Goal: Information Seeking & Learning: Learn about a topic

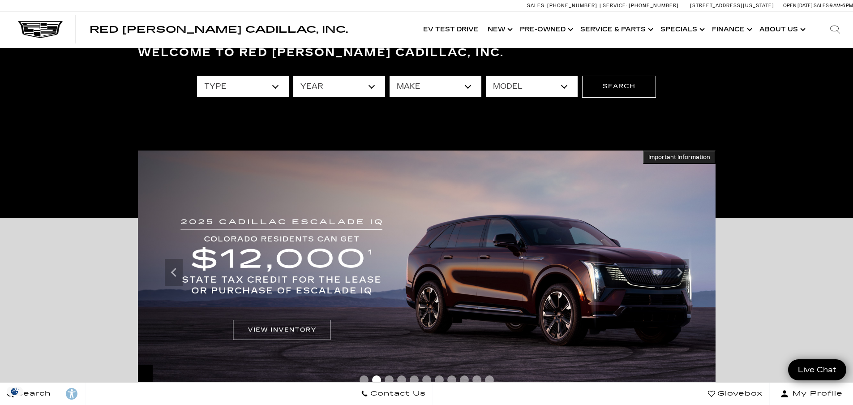
scroll to position [90, 0]
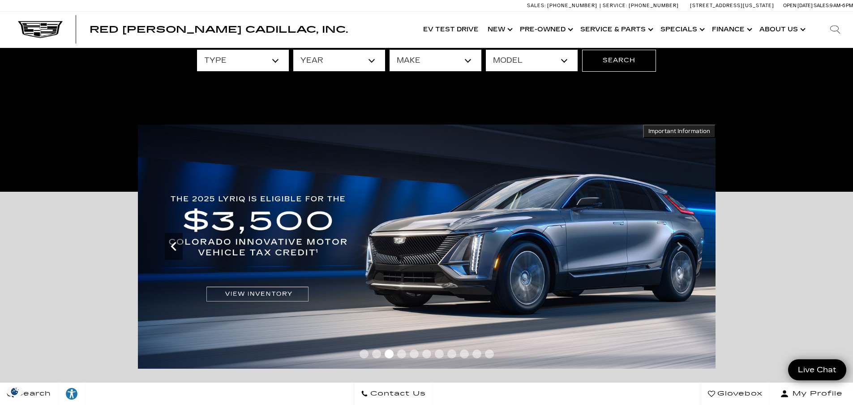
click at [174, 247] on icon "Previous" at bounding box center [174, 246] width 18 height 18
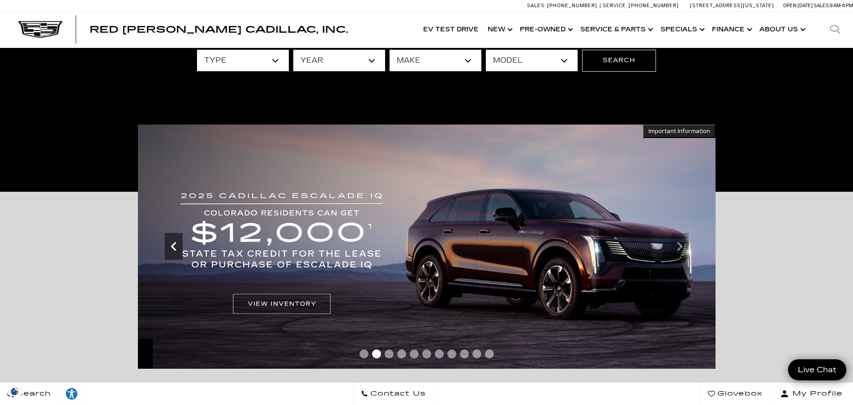
click at [174, 247] on icon "Previous" at bounding box center [174, 246] width 18 height 18
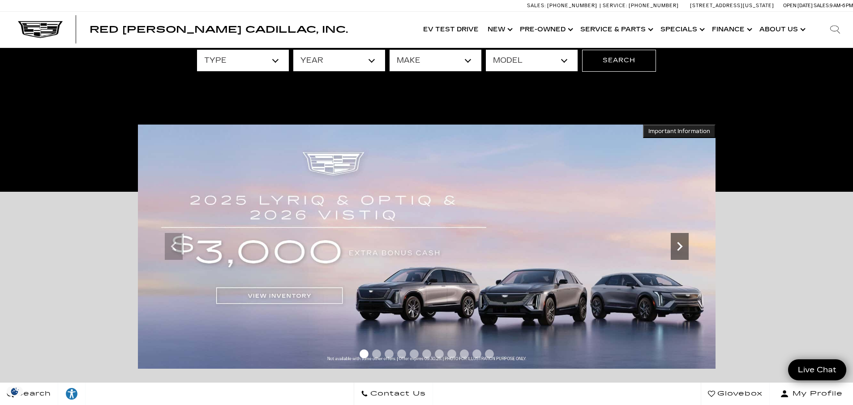
click at [684, 251] on icon "Next" at bounding box center [680, 246] width 18 height 18
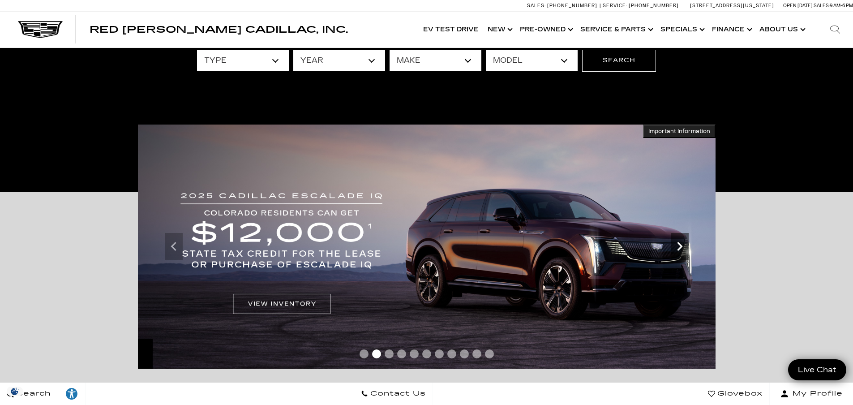
click at [684, 251] on icon "Next" at bounding box center [680, 246] width 18 height 18
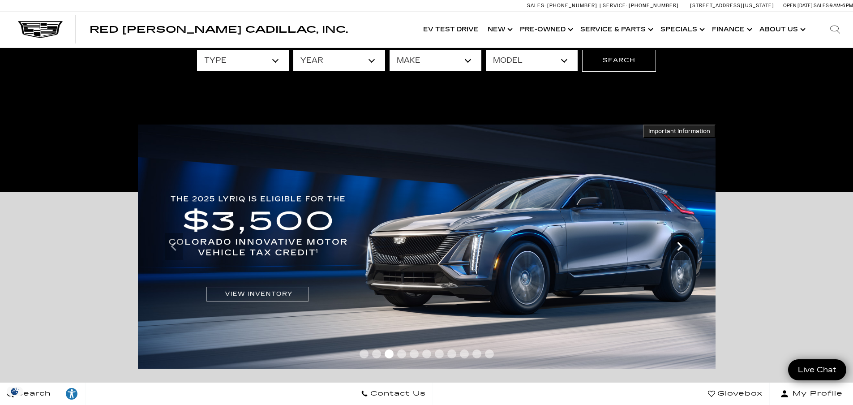
click at [682, 245] on icon "Next" at bounding box center [679, 246] width 5 height 9
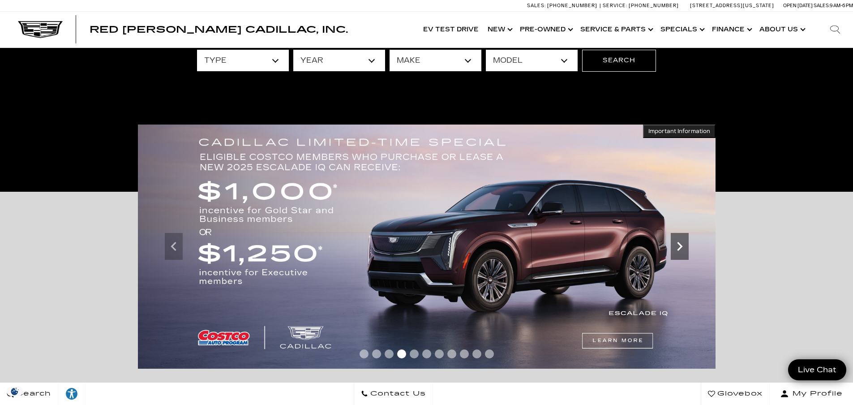
click at [683, 245] on icon "Next" at bounding box center [680, 246] width 18 height 18
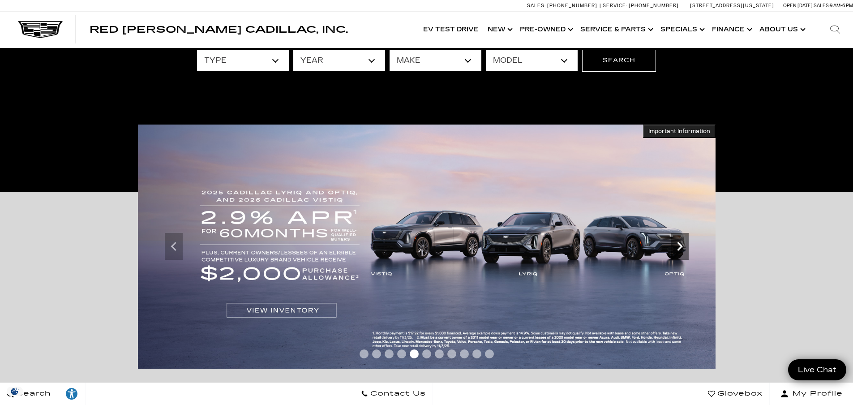
click at [683, 245] on icon "Next" at bounding box center [680, 246] width 18 height 18
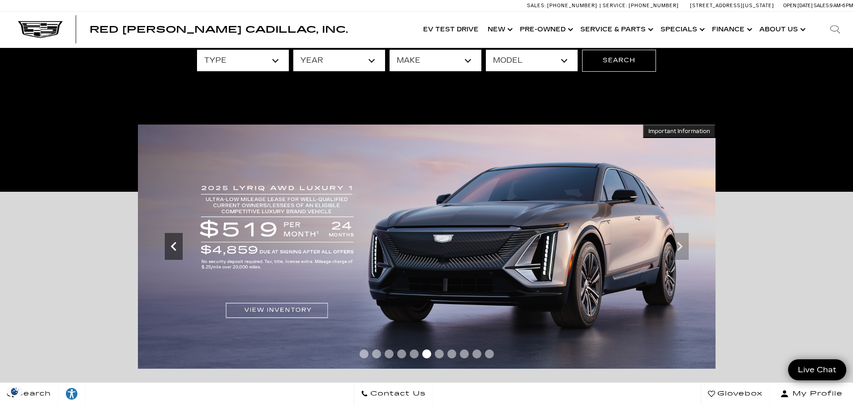
click at [175, 241] on icon "Previous" at bounding box center [174, 246] width 18 height 18
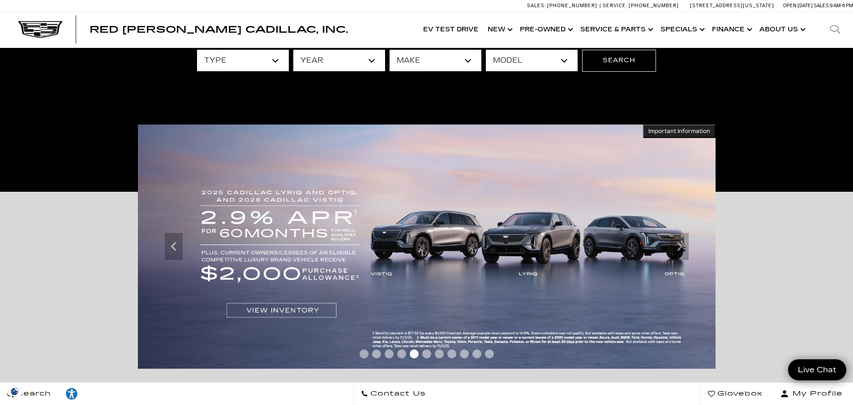
click at [265, 310] on img at bounding box center [427, 247] width 578 height 244
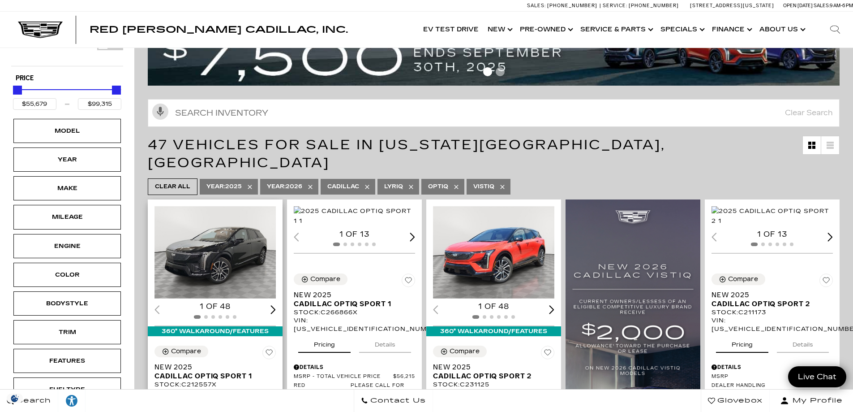
click at [274, 305] on div "Next slide" at bounding box center [273, 309] width 5 height 9
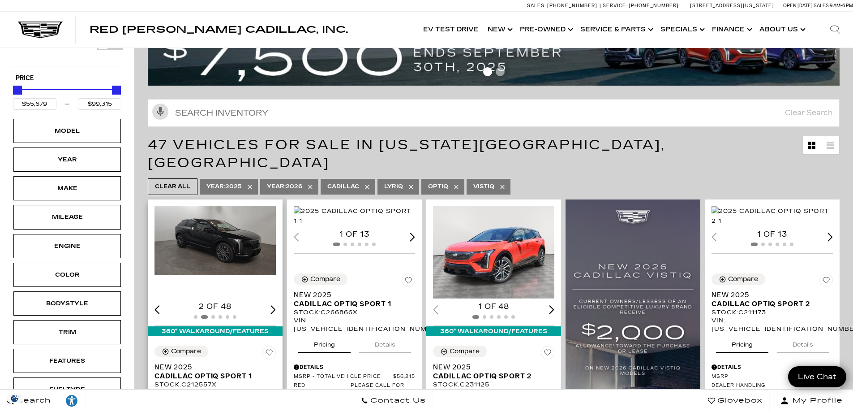
click at [273, 305] on div "Next slide" at bounding box center [273, 309] width 5 height 9
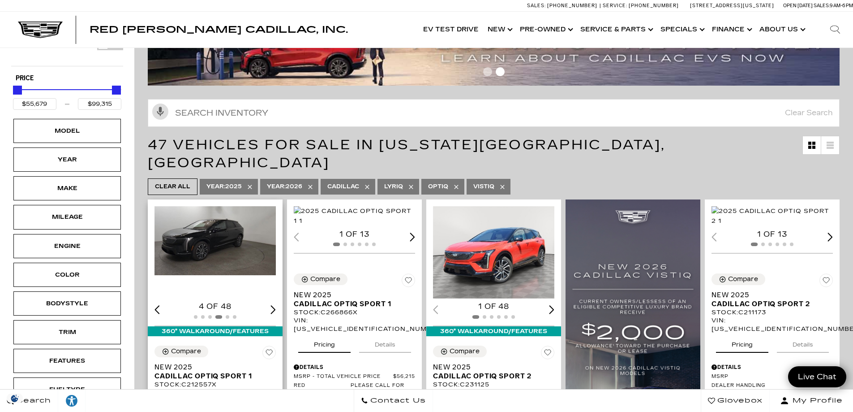
click at [273, 305] on div "Next slide" at bounding box center [273, 309] width 5 height 9
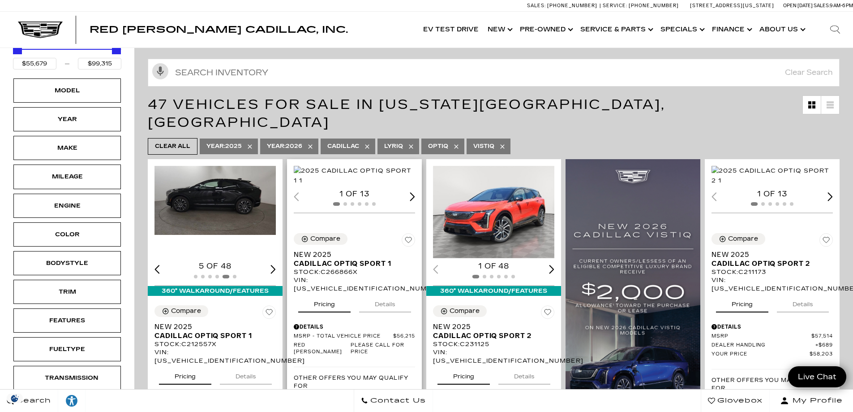
scroll to position [149, 0]
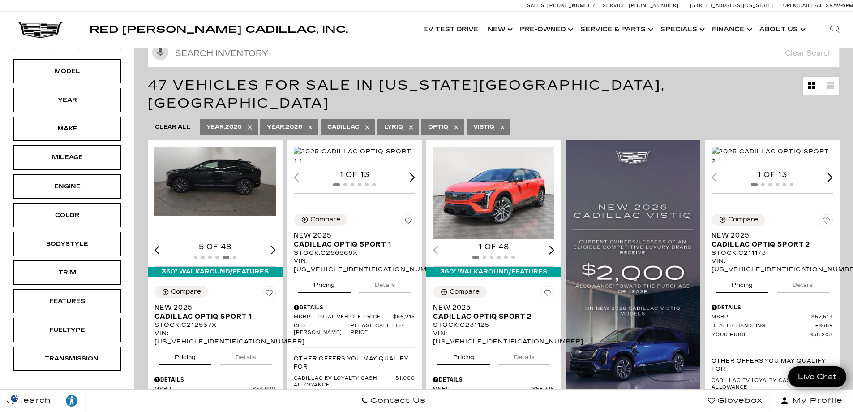
click at [458, 125] on icon at bounding box center [456, 127] width 4 height 4
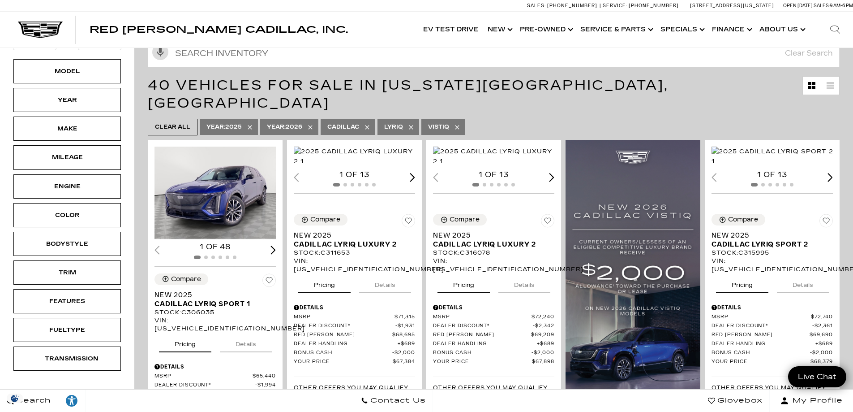
type input "$61,446"
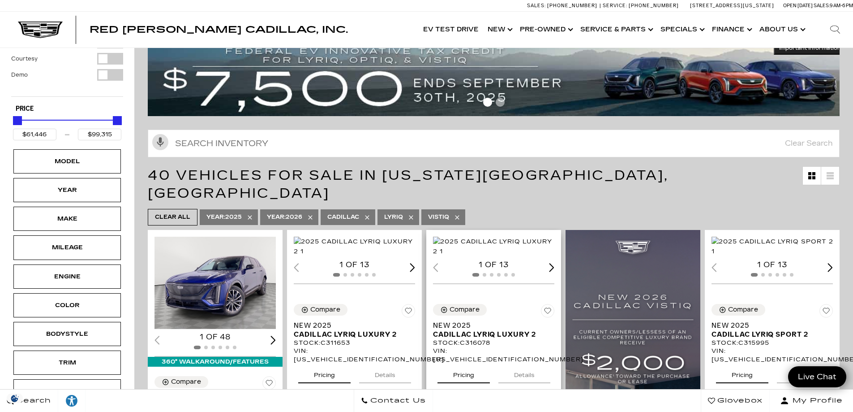
scroll to position [60, 0]
click at [458, 213] on icon at bounding box center [457, 216] width 7 height 7
type input "$91,110"
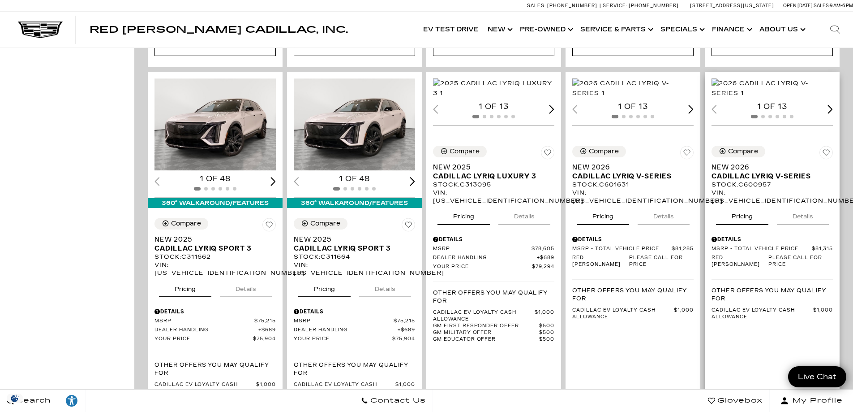
scroll to position [1433, 0]
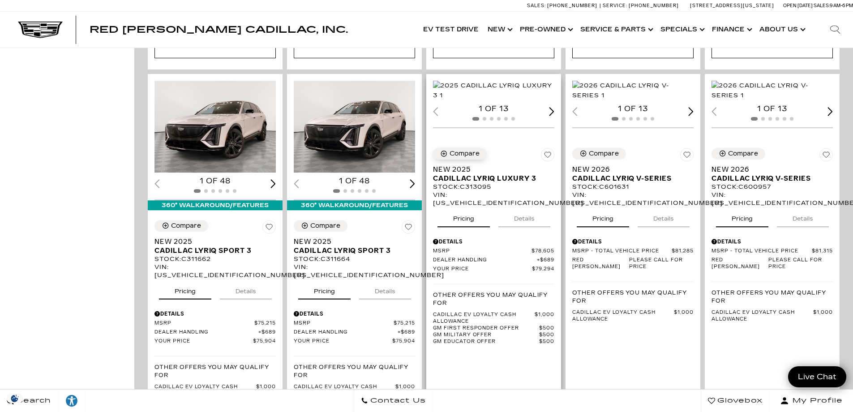
click at [469, 151] on div "Compare" at bounding box center [465, 154] width 30 height 8
click at [587, 150] on icon "Compare Vehicle" at bounding box center [584, 154] width 8 height 8
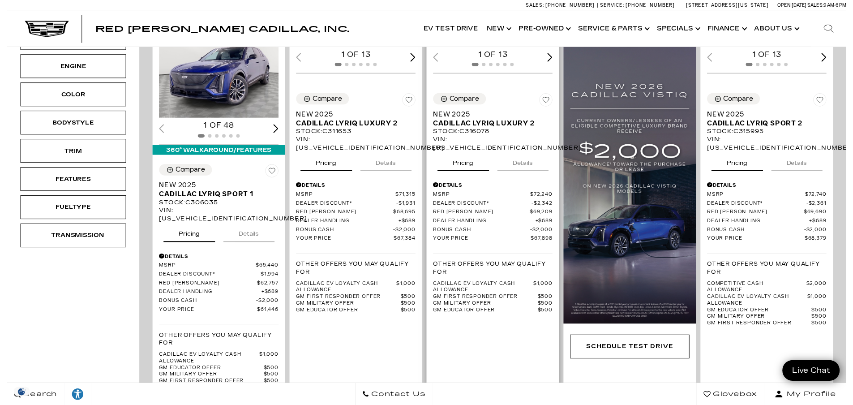
scroll to position [269, 0]
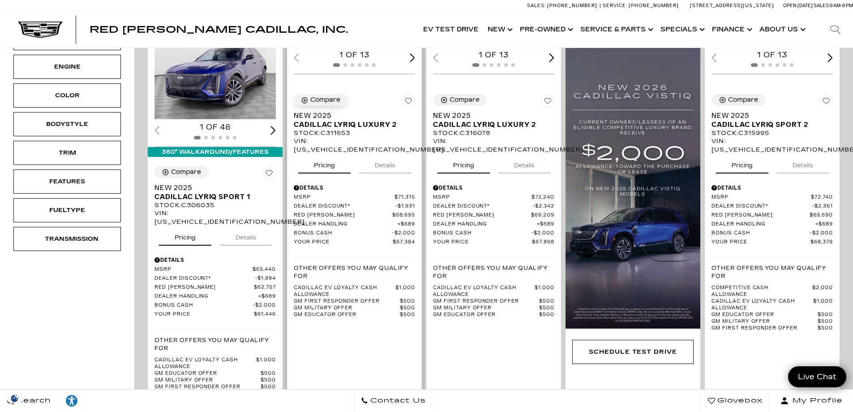
click at [307, 104] on icon "Compare Vehicle" at bounding box center [305, 100] width 8 height 8
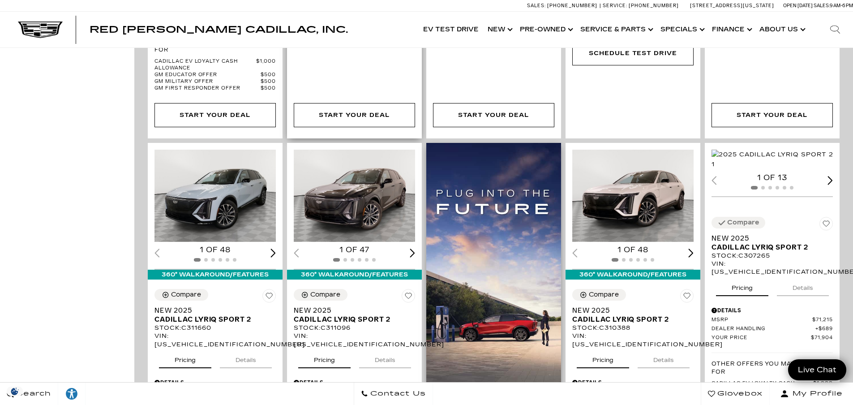
scroll to position [567, 0]
click at [830, 184] on div "Next slide" at bounding box center [830, 180] width 5 height 9
click at [833, 184] on div "Next slide" at bounding box center [830, 180] width 5 height 9
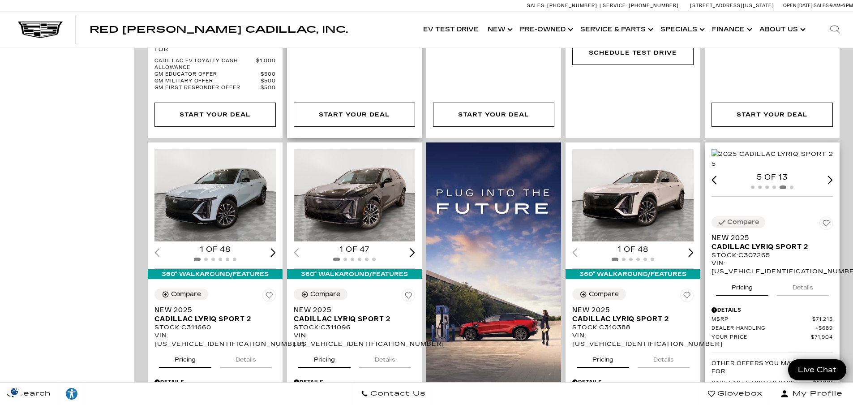
click at [833, 184] on div "Next slide" at bounding box center [830, 180] width 5 height 9
click at [833, 182] on div "6 of 13" at bounding box center [772, 177] width 121 height 10
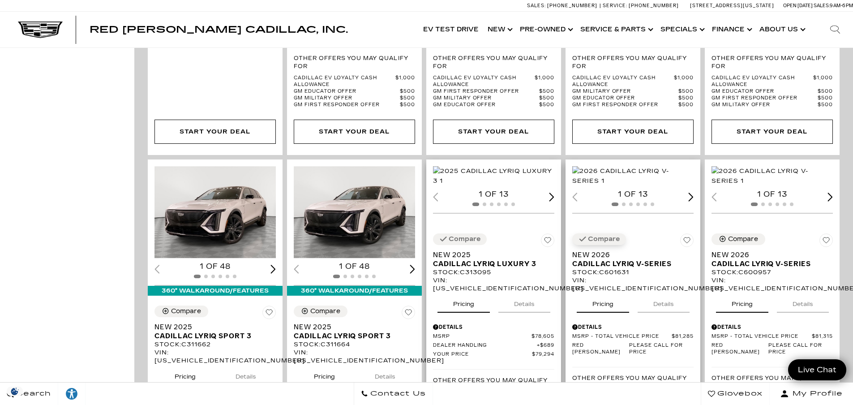
scroll to position [1344, 0]
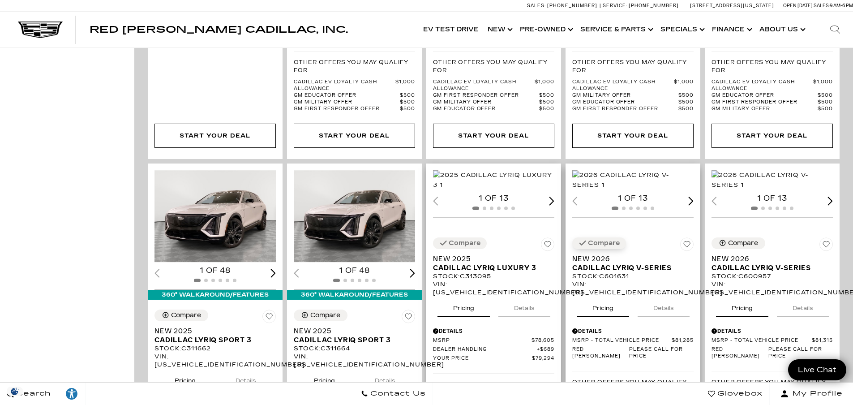
click at [551, 205] on div "Next slide" at bounding box center [551, 201] width 5 height 9
click at [552, 205] on div "Next slide" at bounding box center [551, 201] width 5 height 9
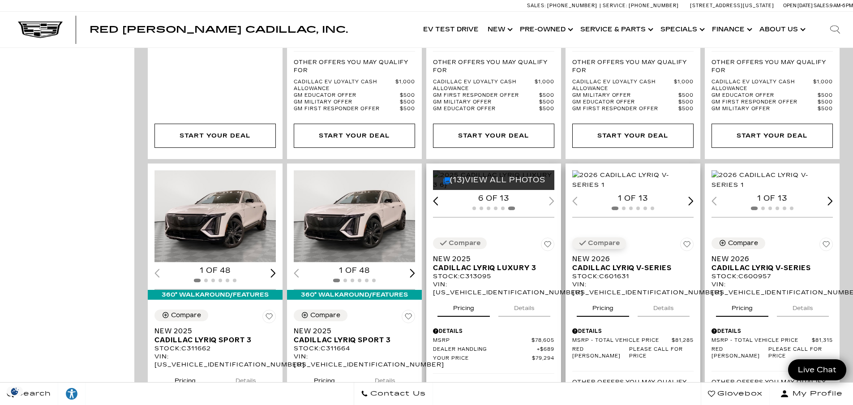
click at [524, 182] on div "(13) View All Photos" at bounding box center [494, 180] width 123 height 20
click at [514, 176] on link "(13) View All Photos" at bounding box center [494, 180] width 103 height 9
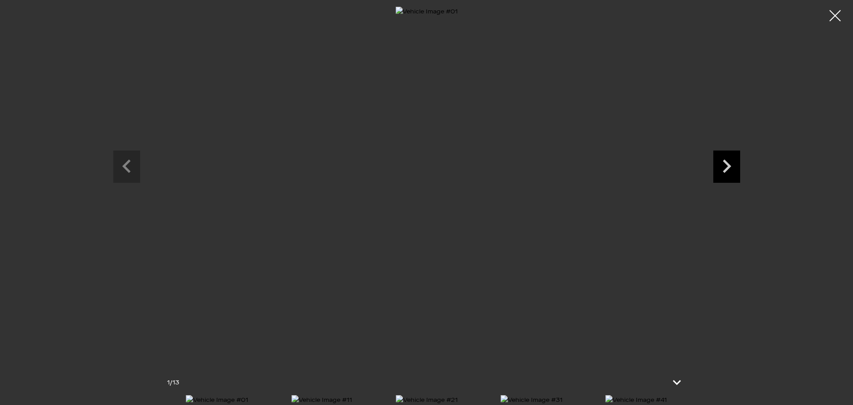
click at [727, 174] on icon "Next slide" at bounding box center [726, 164] width 27 height 29
click at [727, 168] on icon "Next slide" at bounding box center [727, 165] width 9 height 13
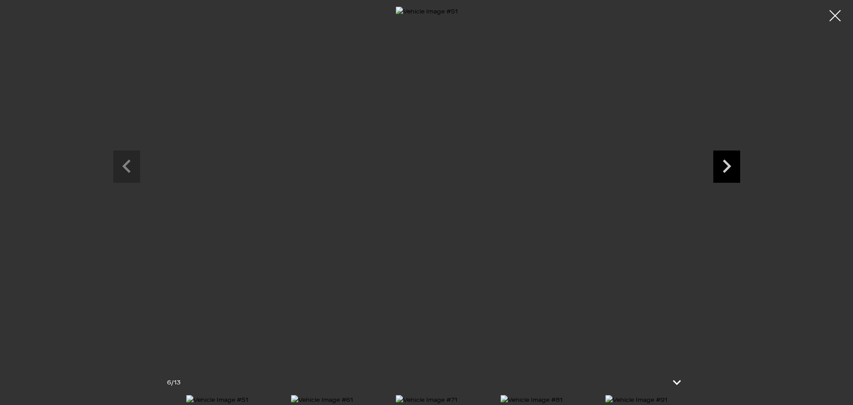
click at [727, 168] on icon "Next slide" at bounding box center [727, 165] width 9 height 13
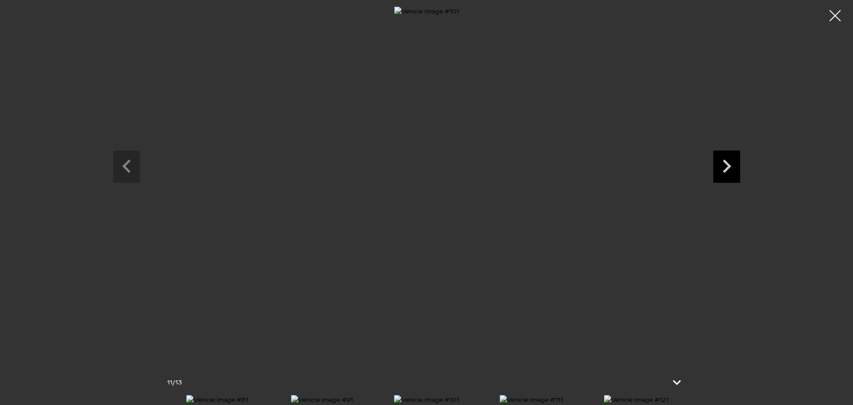
click at [727, 168] on icon "Next slide" at bounding box center [727, 165] width 9 height 13
click at [726, 170] on icon "Next slide" at bounding box center [727, 165] width 9 height 13
click at [836, 11] on div at bounding box center [836, 16] width 24 height 24
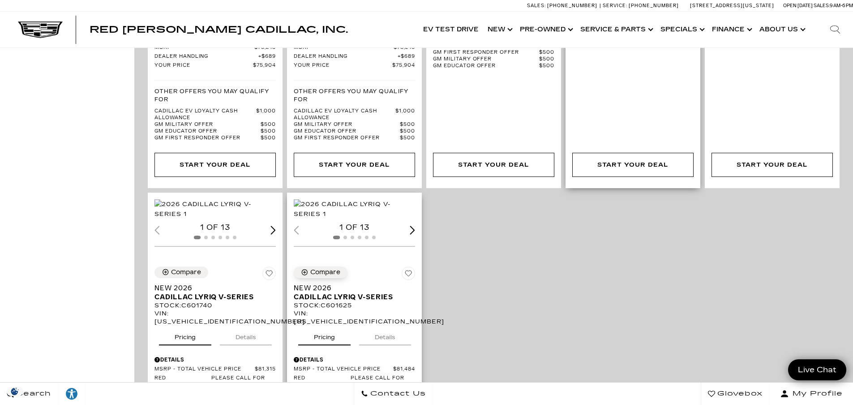
scroll to position [1732, 0]
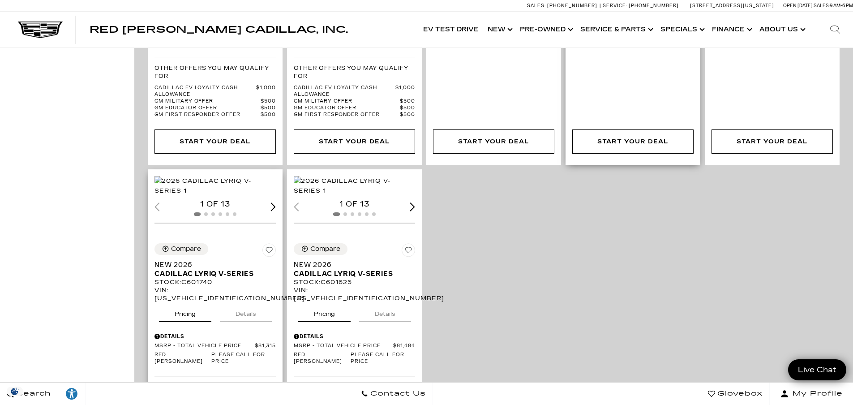
click at [212, 176] on img "1 / 2" at bounding box center [216, 186] width 123 height 20
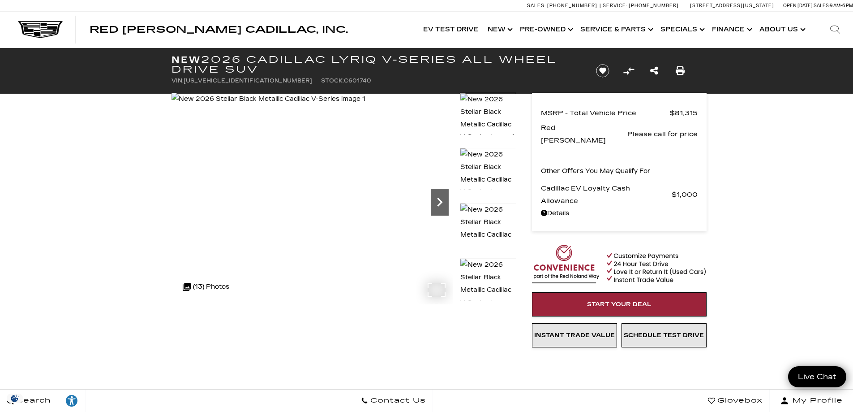
click at [441, 205] on icon "Next" at bounding box center [440, 202] width 18 height 18
click at [437, 199] on icon "Next" at bounding box center [440, 202] width 18 height 18
click at [438, 199] on icon "Next" at bounding box center [439, 202] width 5 height 9
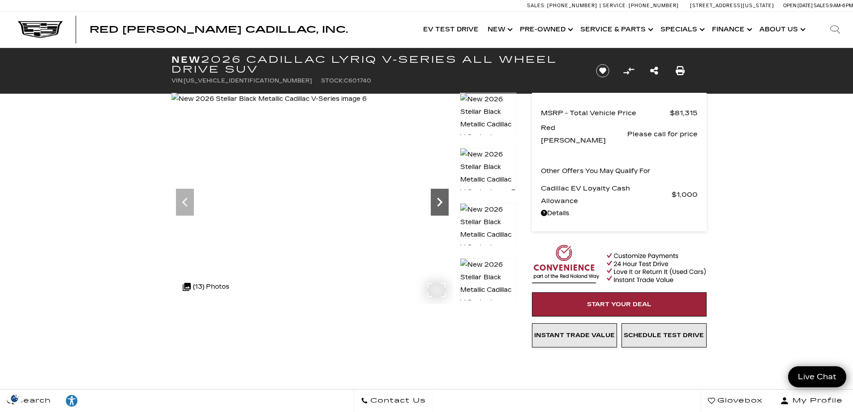
click at [440, 199] on icon "Next" at bounding box center [440, 202] width 18 height 18
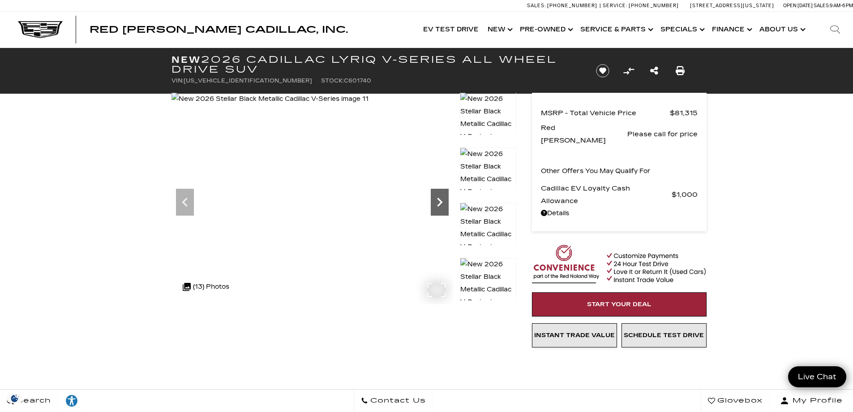
click at [440, 199] on icon "Next" at bounding box center [440, 202] width 18 height 18
click at [370, 105] on img at bounding box center [271, 99] width 198 height 13
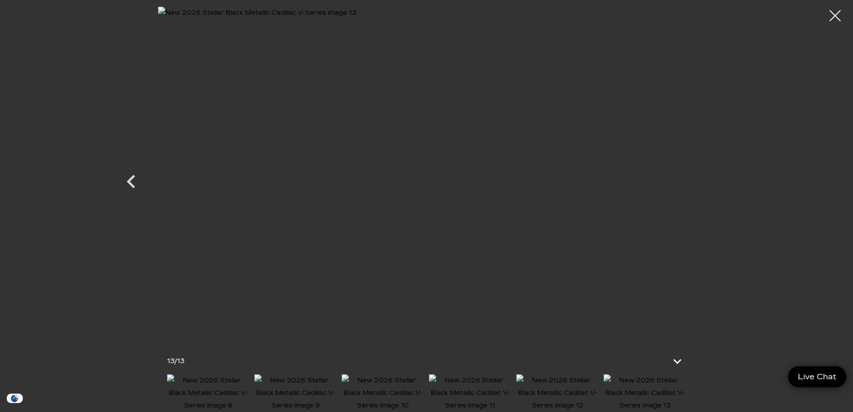
scroll to position [179, 0]
click at [413, 374] on img at bounding box center [383, 393] width 83 height 38
click at [466, 382] on img at bounding box center [470, 393] width 83 height 38
click at [530, 391] on img at bounding box center [557, 393] width 83 height 38
click at [639, 385] on img at bounding box center [645, 393] width 83 height 38
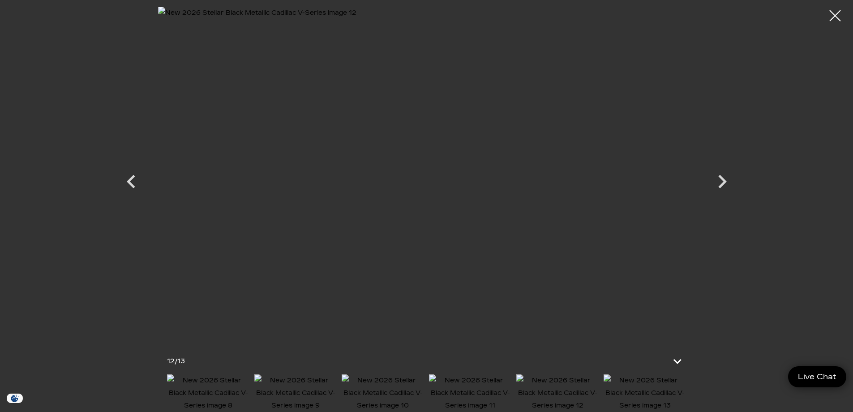
click at [652, 384] on img at bounding box center [645, 393] width 83 height 38
click at [649, 384] on img at bounding box center [645, 393] width 83 height 38
click at [832, 21] on div at bounding box center [836, 16] width 24 height 24
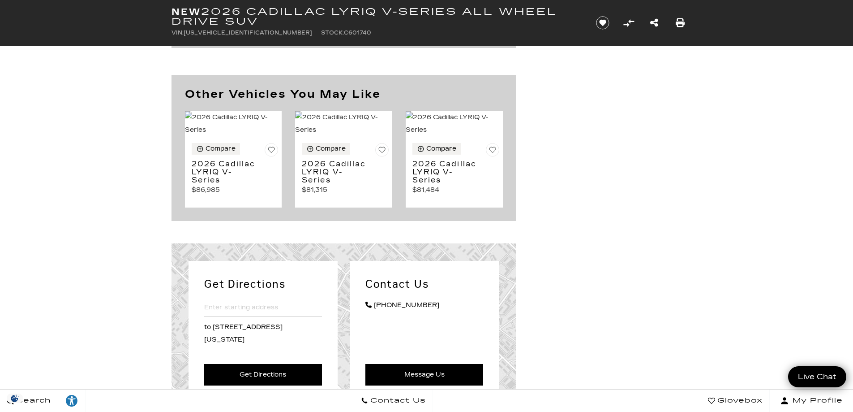
scroll to position [3994, 0]
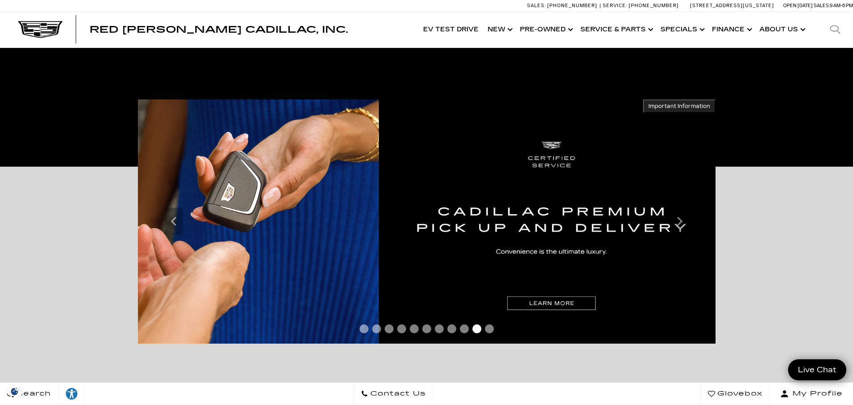
scroll to position [120, 0]
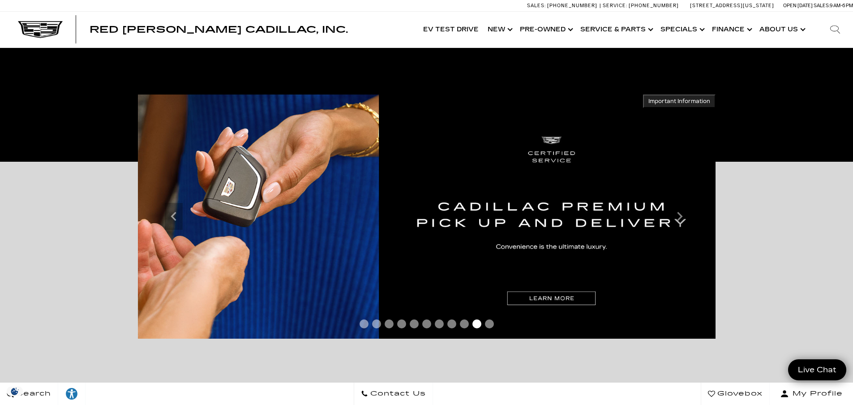
click at [368, 330] on div at bounding box center [427, 326] width 578 height 17
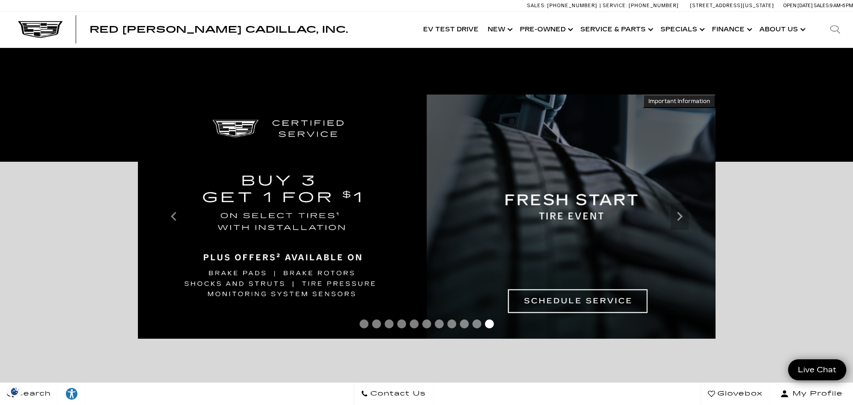
click at [448, 323] on span "Go to slide 8" at bounding box center [451, 323] width 9 height 9
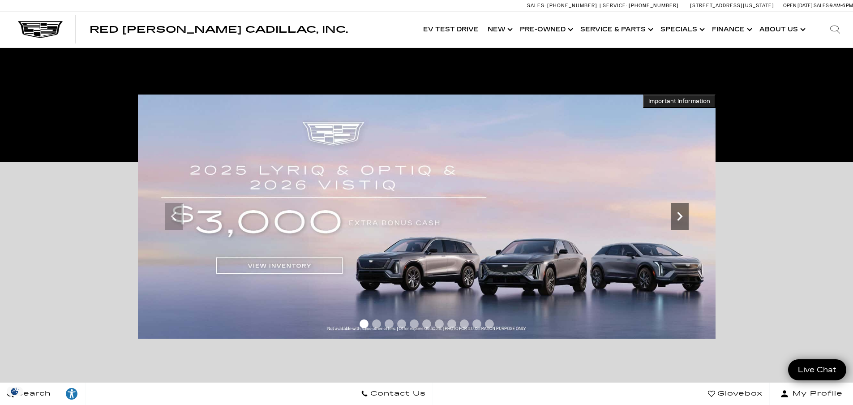
click at [680, 216] on icon "Next" at bounding box center [680, 216] width 18 height 18
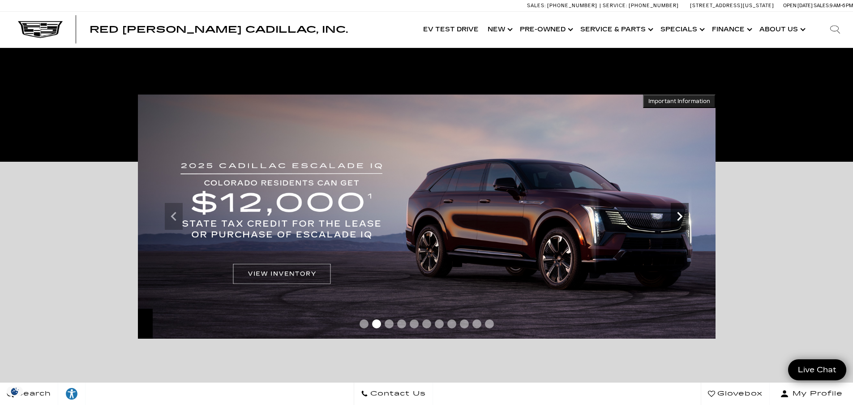
click at [679, 216] on icon "Next" at bounding box center [680, 216] width 18 height 18
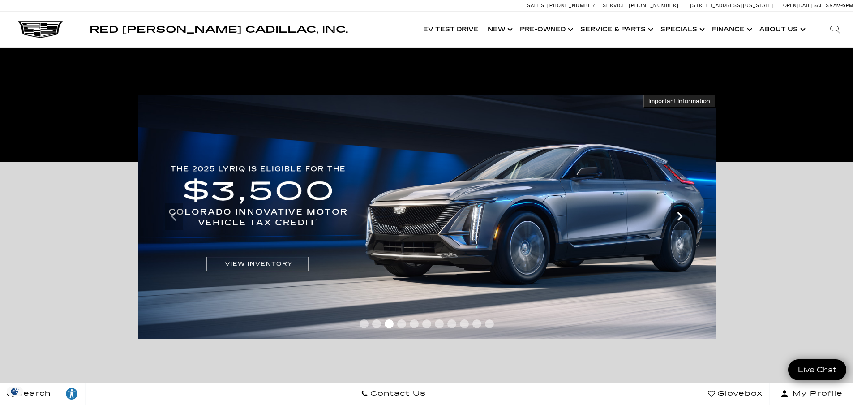
click at [679, 216] on icon "Next" at bounding box center [680, 216] width 18 height 18
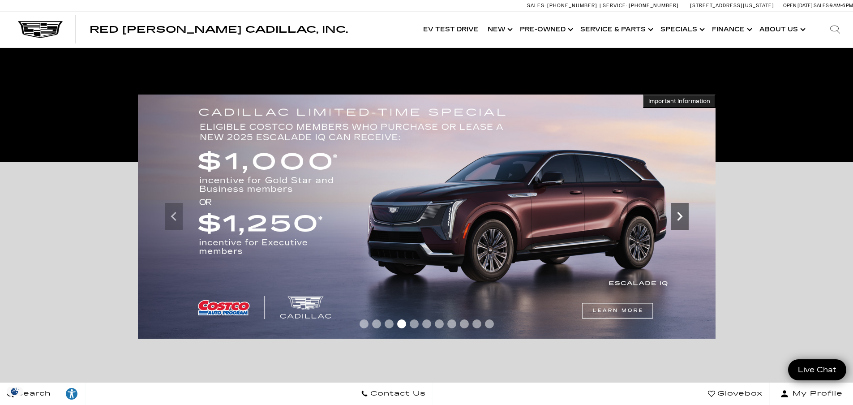
click at [679, 216] on icon "Next" at bounding box center [680, 216] width 18 height 18
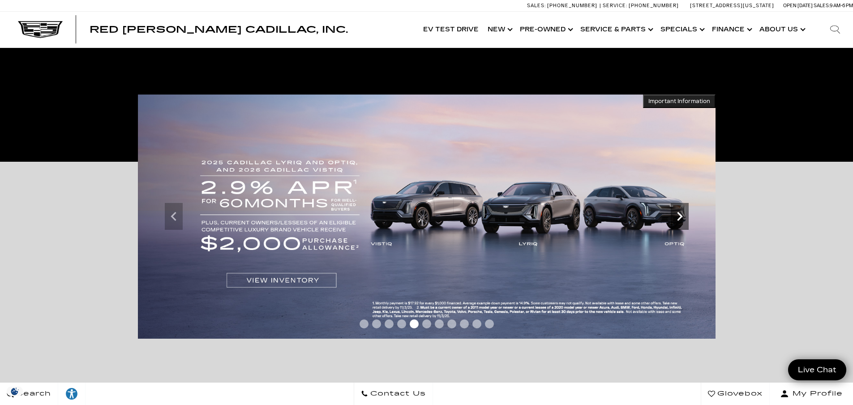
click at [682, 216] on icon "Next" at bounding box center [679, 216] width 5 height 9
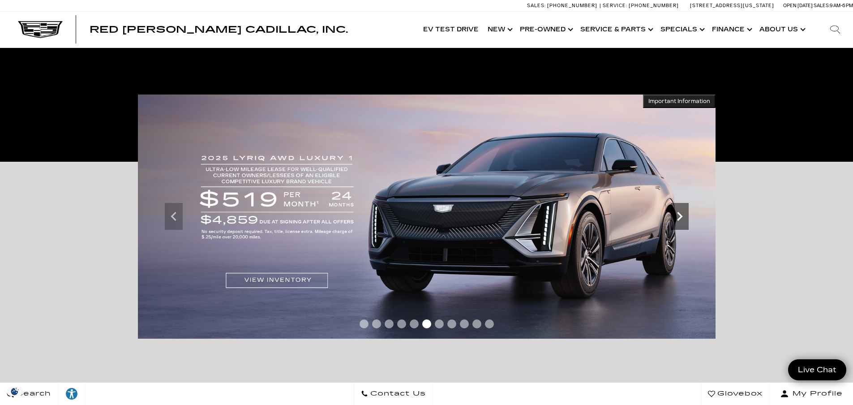
click at [684, 215] on icon "Next" at bounding box center [680, 216] width 18 height 18
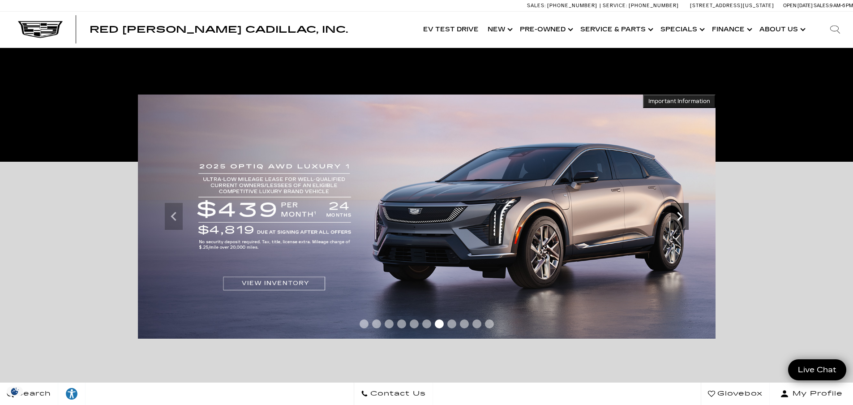
click at [684, 223] on icon "Next" at bounding box center [680, 216] width 18 height 18
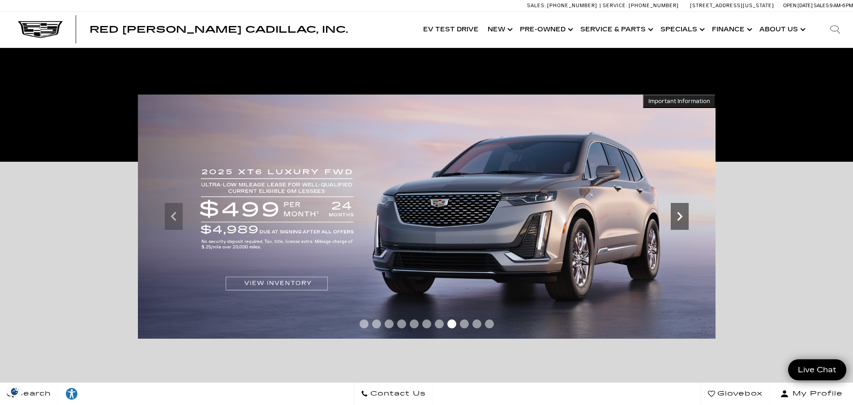
click at [681, 215] on icon "Next" at bounding box center [679, 216] width 5 height 9
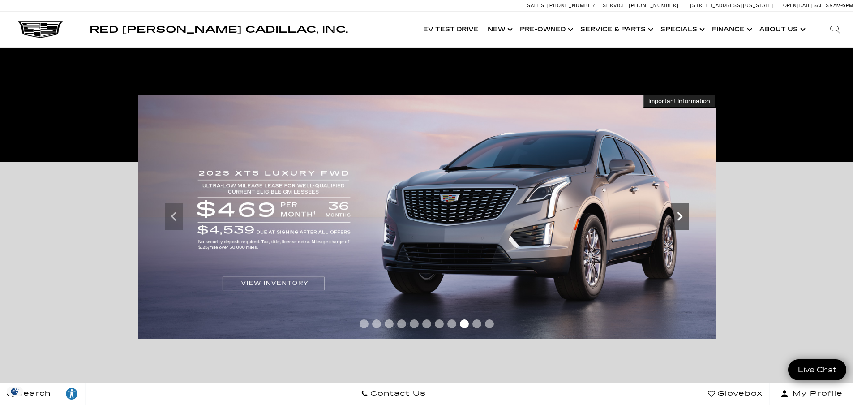
click at [681, 215] on icon "Next" at bounding box center [679, 216] width 5 height 9
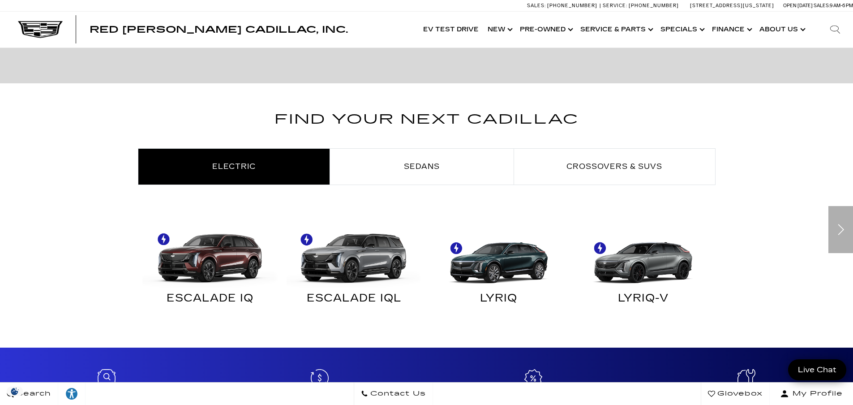
scroll to position [448, 0]
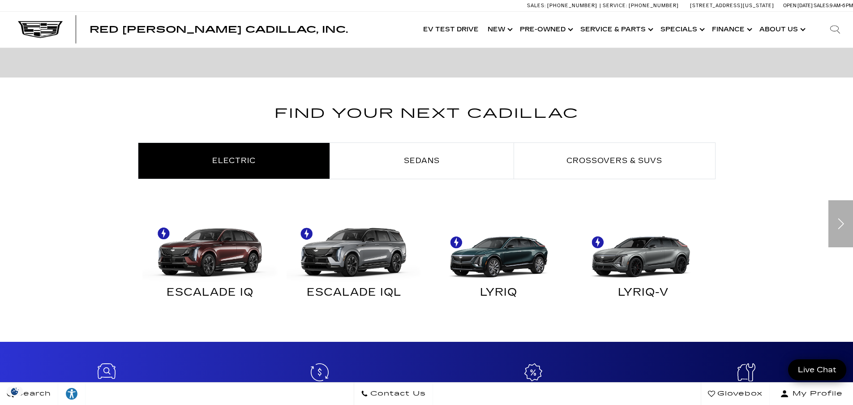
click at [634, 261] on img "Electric" at bounding box center [641, 248] width 136 height 68
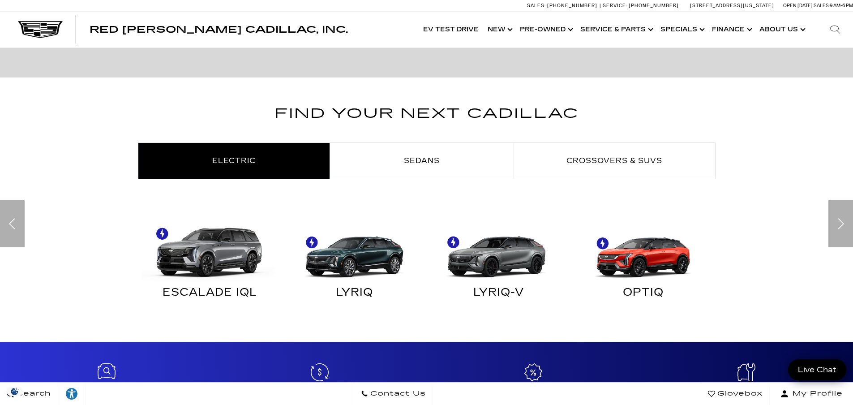
click at [492, 245] on img "Electric" at bounding box center [497, 248] width 136 height 68
click at [504, 292] on div "LYRIQ-V" at bounding box center [499, 294] width 131 height 12
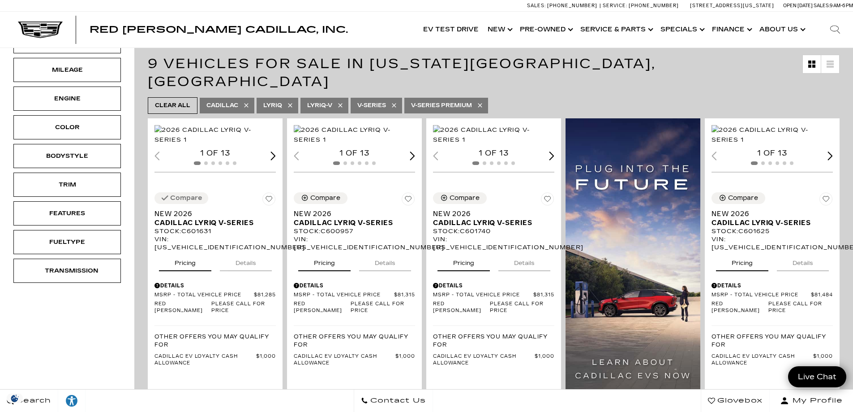
scroll to position [179, 0]
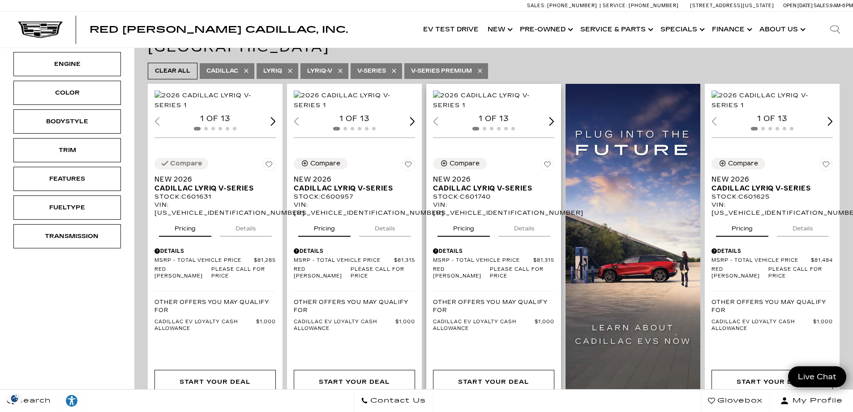
click at [554, 125] on div "Next slide" at bounding box center [551, 121] width 5 height 9
click at [553, 125] on div "Next slide" at bounding box center [551, 121] width 5 height 9
click at [554, 125] on div "Next slide" at bounding box center [551, 121] width 5 height 9
